Goal: Task Accomplishment & Management: Manage account settings

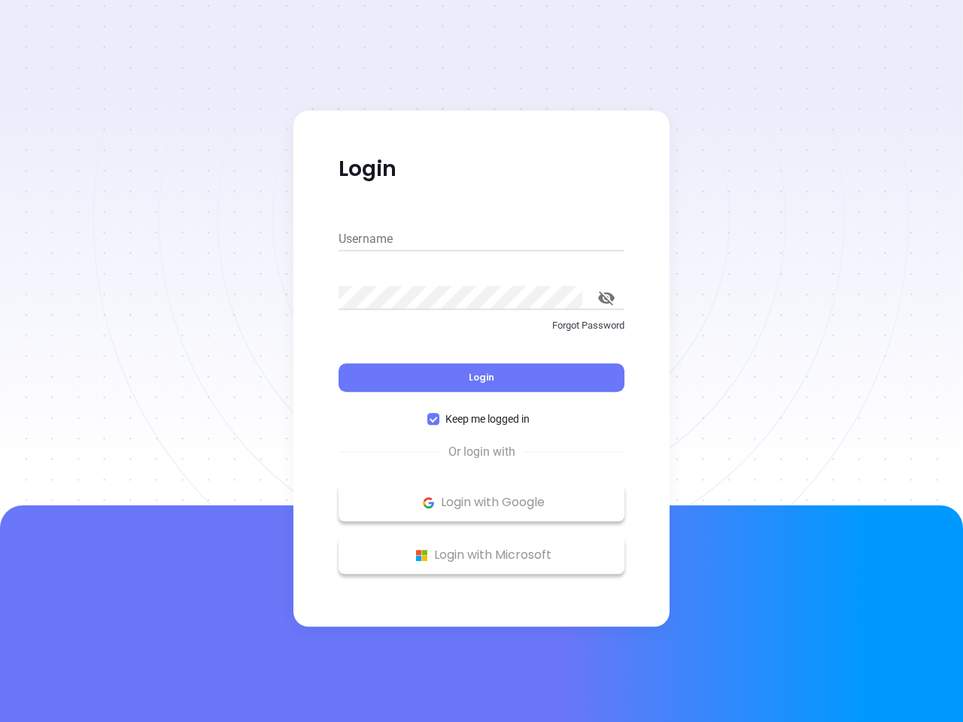
click at [482, 361] on div "Login" at bounding box center [482, 368] width 286 height 47
click at [482, 239] on input "Username" at bounding box center [482, 239] width 286 height 24
click at [607, 298] on icon "toggle password visibility" at bounding box center [606, 298] width 17 height 14
click at [482, 378] on span "Login" at bounding box center [482, 377] width 26 height 13
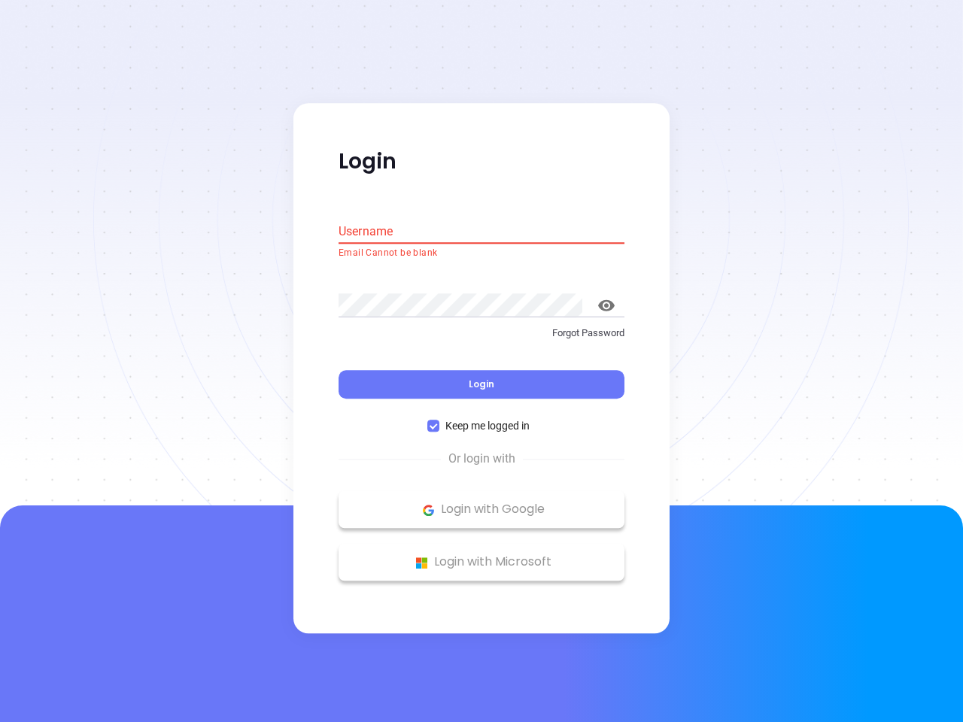
click at [482, 419] on span "Keep me logged in" at bounding box center [487, 426] width 96 height 17
click at [439, 421] on input "Keep me logged in" at bounding box center [433, 427] width 12 height 12
checkbox input "false"
click at [482, 503] on p "Login with Google" at bounding box center [481, 510] width 271 height 23
click at [482, 555] on p "Login with Microsoft" at bounding box center [481, 563] width 271 height 23
